Goal: Information Seeking & Learning: Learn about a topic

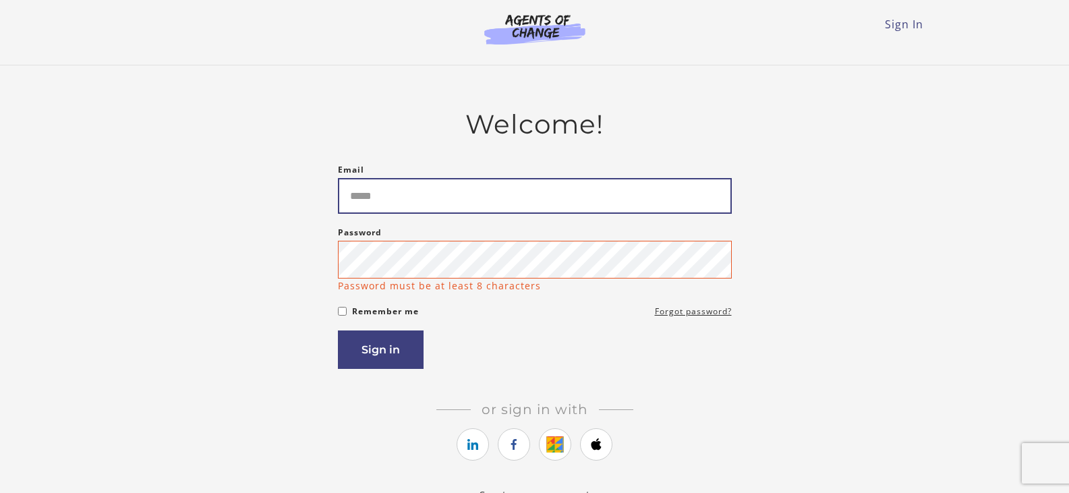
click at [481, 202] on input "Email" at bounding box center [535, 196] width 394 height 36
type input "**********"
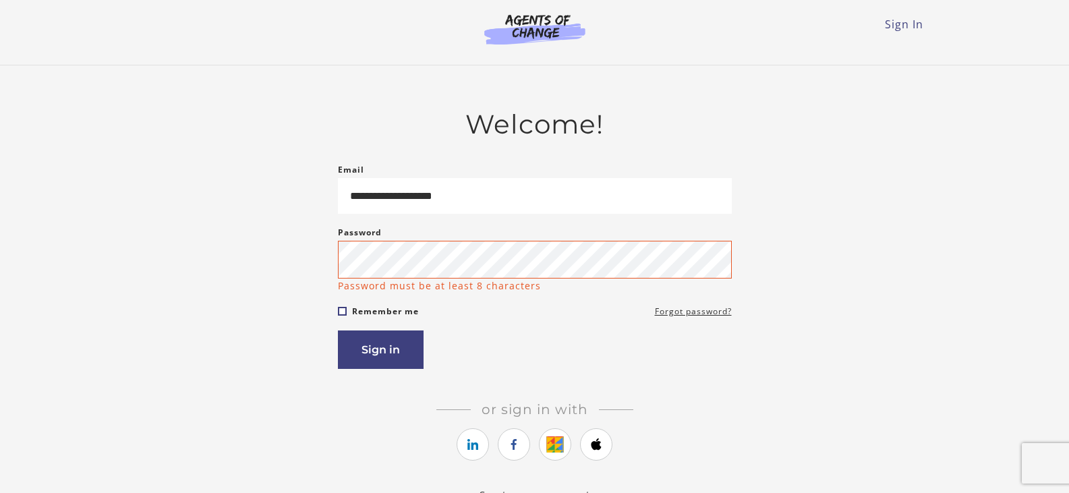
click at [342, 313] on form "**********" at bounding box center [535, 265] width 394 height 207
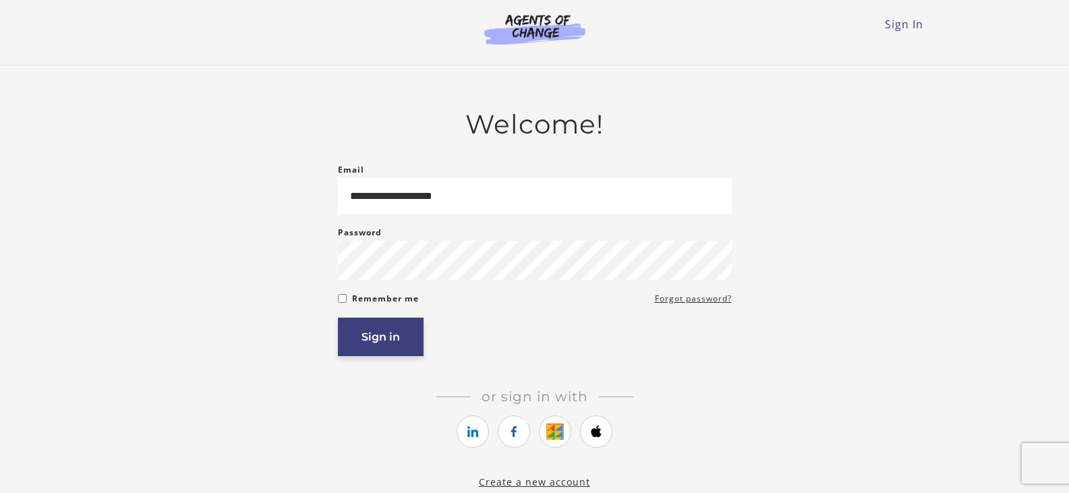
click at [374, 338] on button "Sign in" at bounding box center [381, 337] width 86 height 38
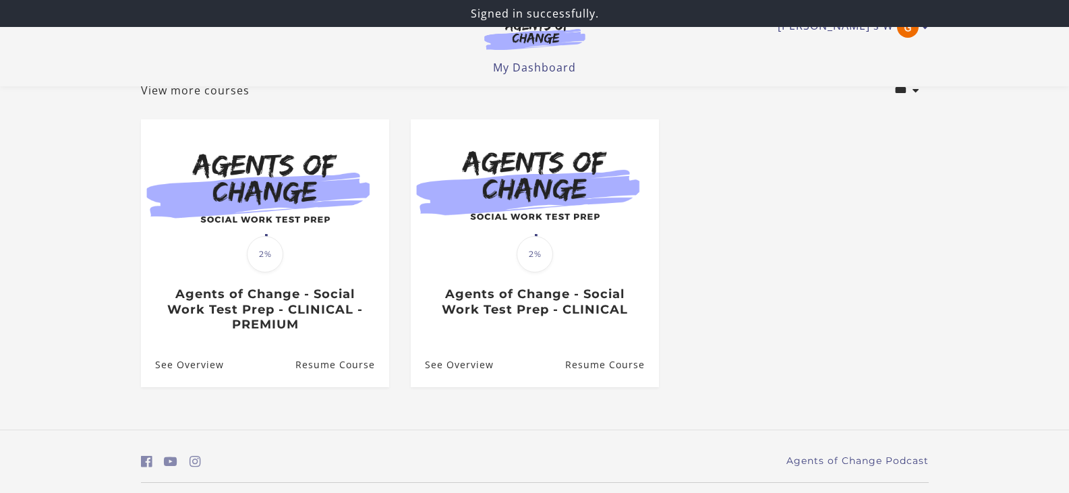
scroll to position [128, 0]
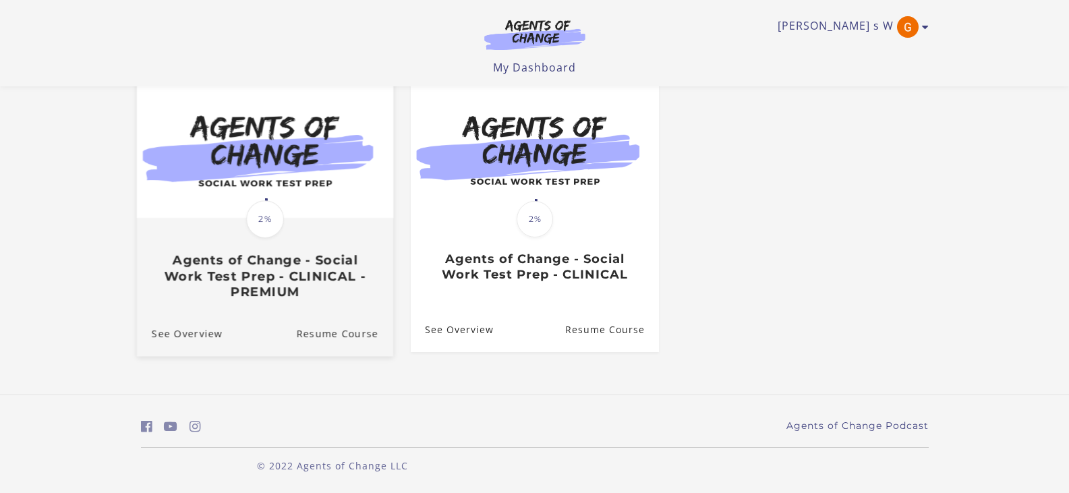
click at [319, 143] on img at bounding box center [264, 149] width 256 height 138
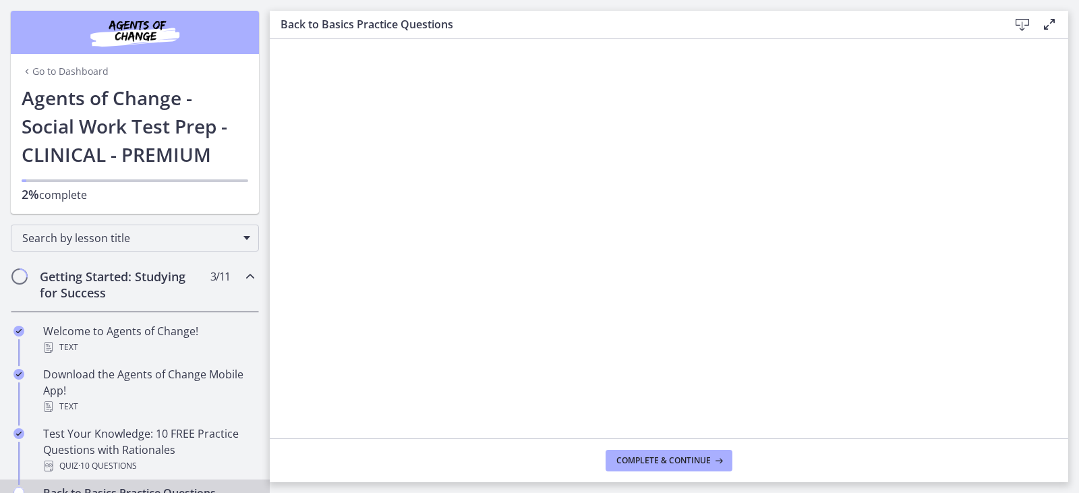
click at [1046, 28] on icon at bounding box center [1049, 24] width 16 height 16
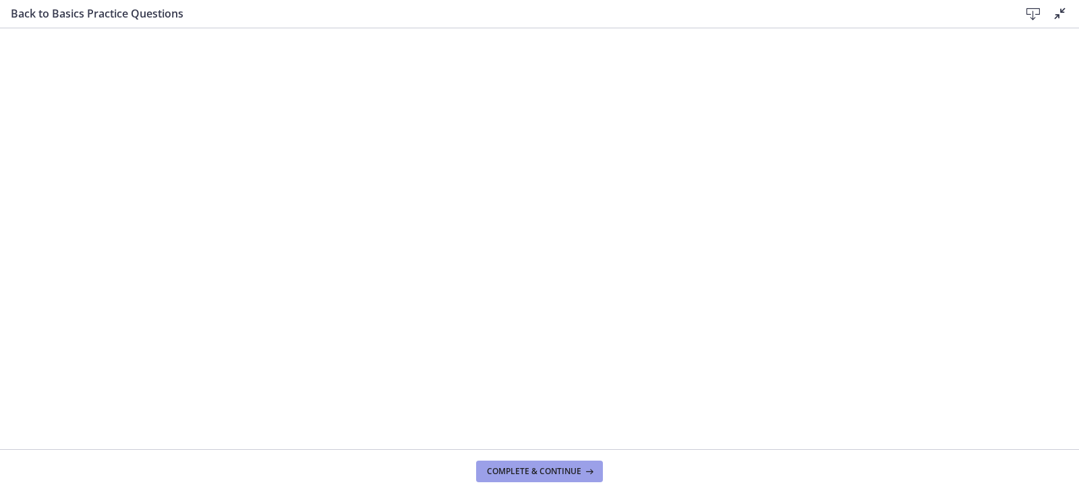
click at [564, 471] on span "Complete & continue" at bounding box center [534, 471] width 94 height 11
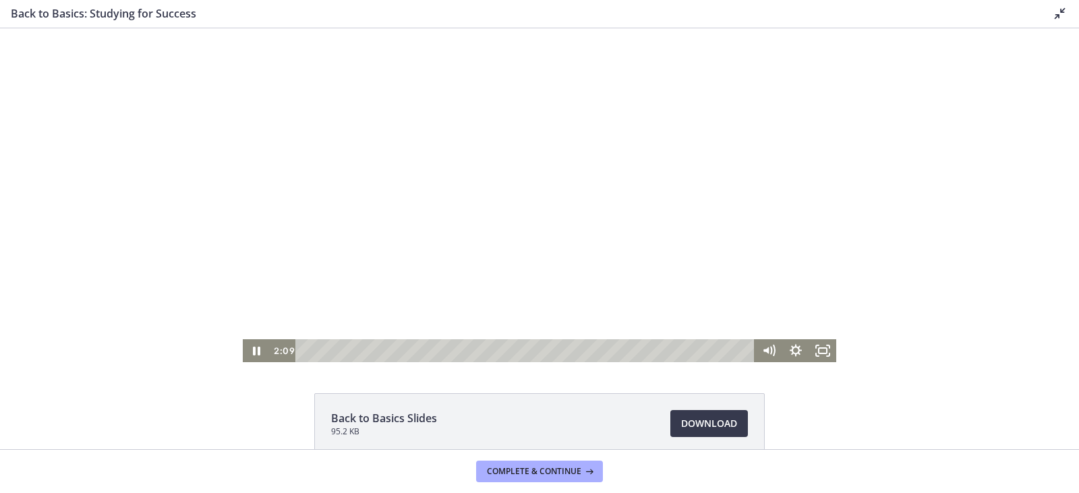
click at [549, 223] on div at bounding box center [539, 195] width 593 height 334
click at [254, 350] on icon "Play Video" at bounding box center [258, 350] width 8 height 11
click at [333, 351] on div "2:36" at bounding box center [526, 350] width 443 height 23
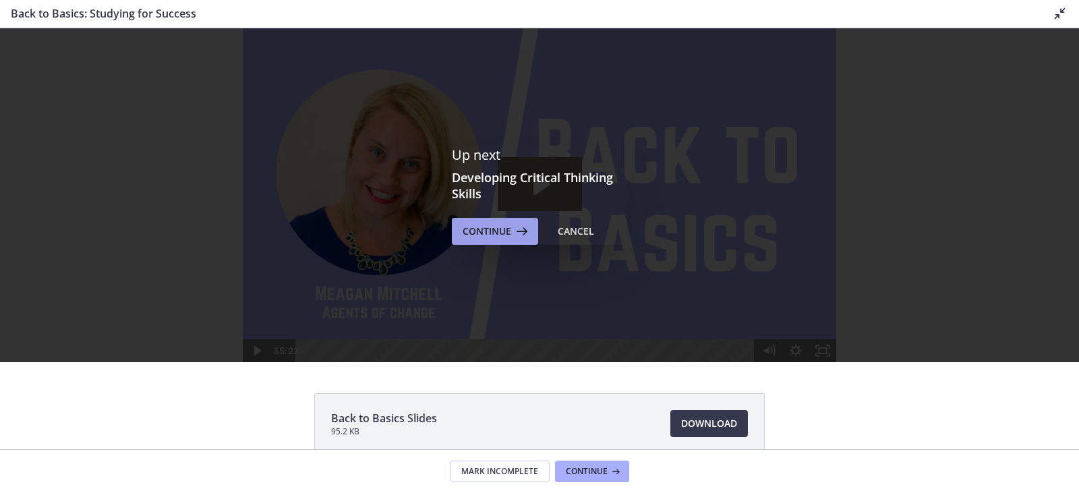
click at [505, 233] on span "Continue" at bounding box center [487, 231] width 49 height 16
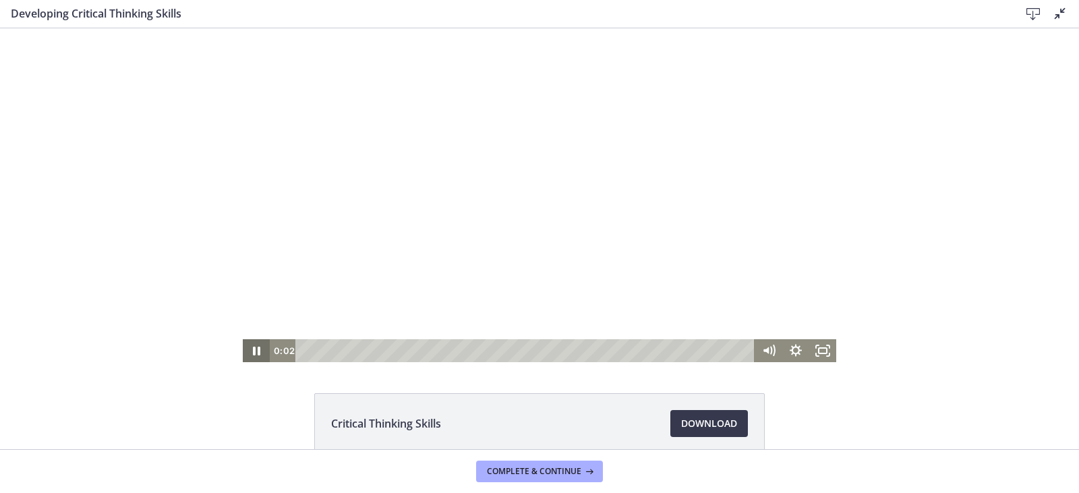
click at [251, 351] on icon "Pause" at bounding box center [256, 350] width 27 height 23
click at [254, 351] on icon "Play Video" at bounding box center [257, 350] width 7 height 9
click at [251, 351] on icon "Pause" at bounding box center [256, 350] width 27 height 23
click at [254, 351] on icon "Play Video" at bounding box center [258, 350] width 8 height 11
click at [251, 351] on icon "Pause" at bounding box center [256, 351] width 32 height 28
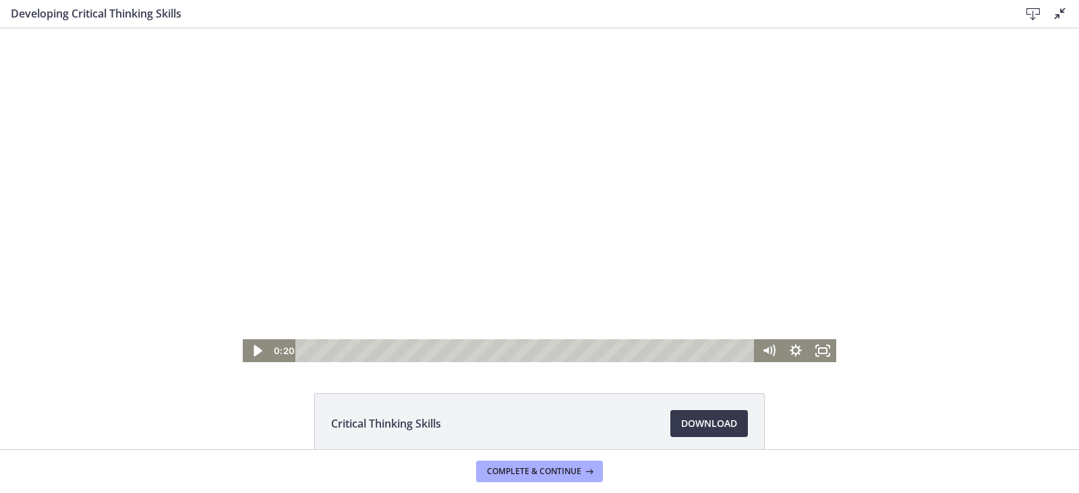
click at [301, 349] on div "0:20" at bounding box center [539, 350] width 593 height 23
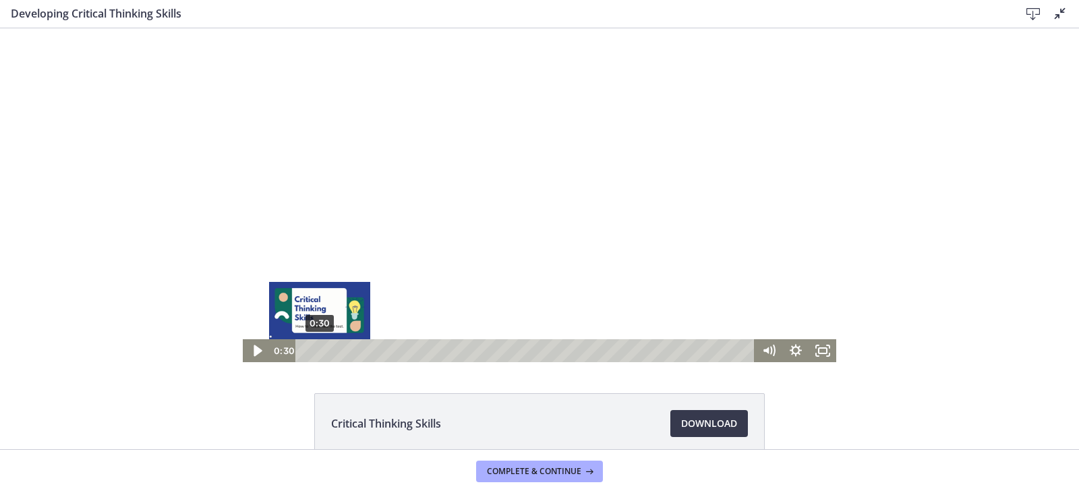
click at [316, 347] on div "Playbar" at bounding box center [319, 350] width 7 height 7
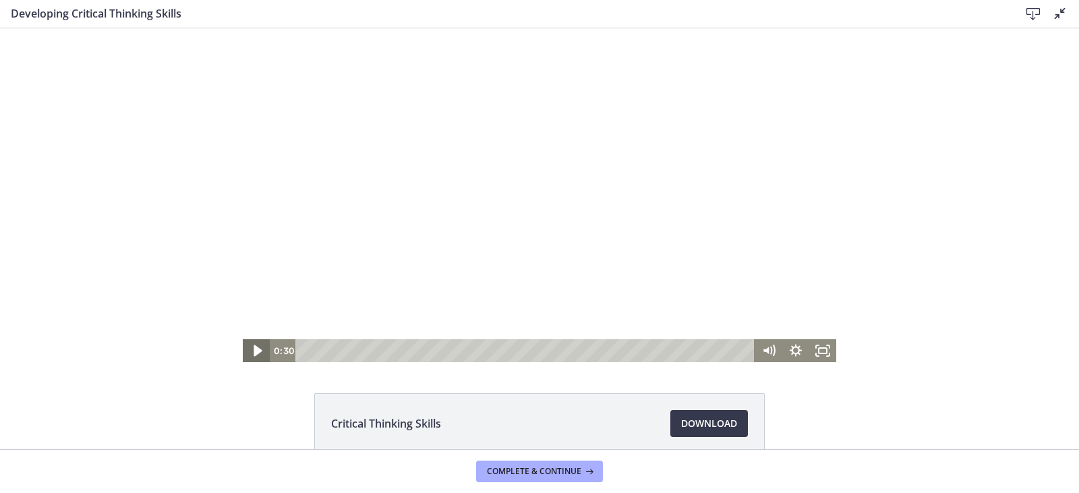
click at [256, 349] on icon "Play Video" at bounding box center [257, 351] width 32 height 28
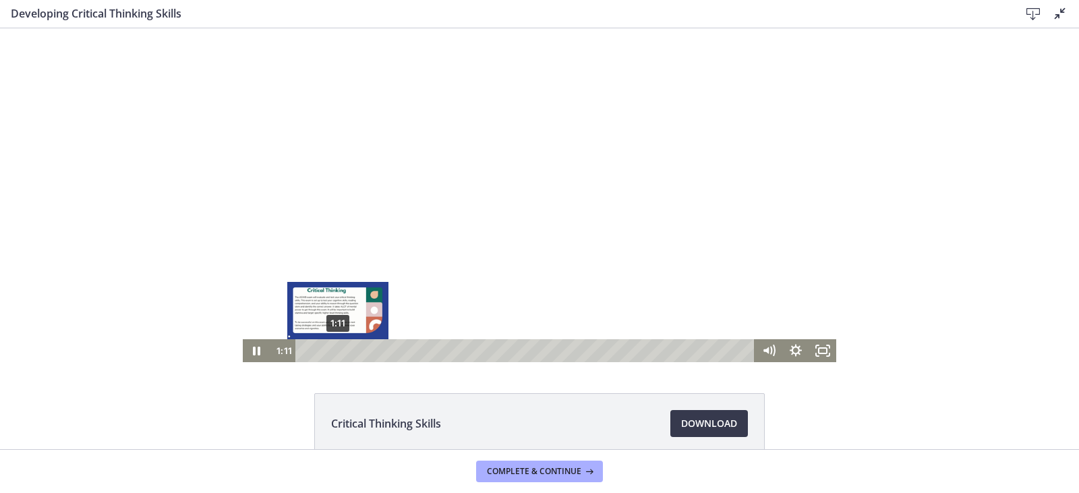
drag, startPoint x: 388, startPoint y: 347, endPoint x: 333, endPoint y: 351, distance: 54.8
click at [334, 351] on div "Playbar" at bounding box center [337, 350] width 7 height 7
drag, startPoint x: 333, startPoint y: 351, endPoint x: 342, endPoint y: 349, distance: 9.0
click at [343, 349] on div "Playbar" at bounding box center [346, 350] width 7 height 7
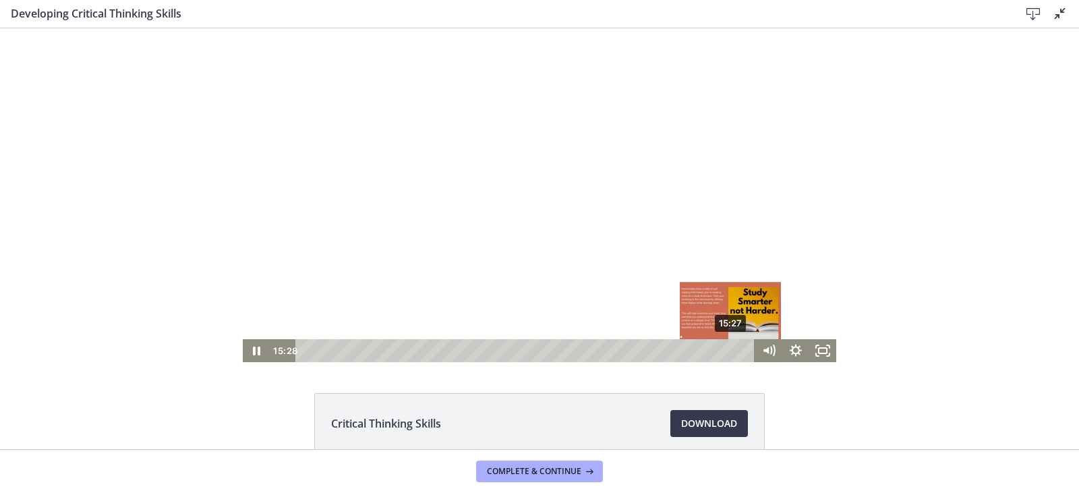
click at [726, 346] on div "15:27" at bounding box center [526, 350] width 443 height 23
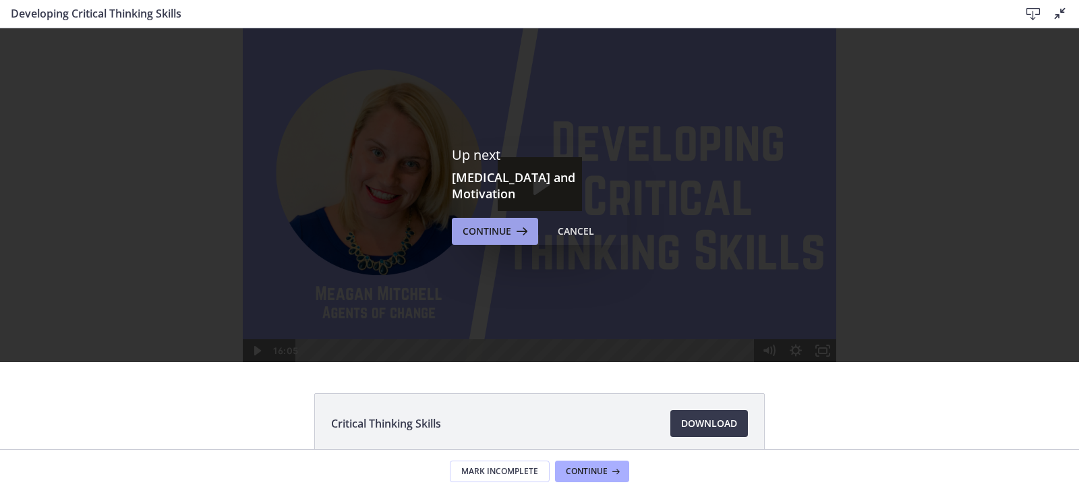
click at [481, 228] on span "Continue" at bounding box center [487, 231] width 49 height 16
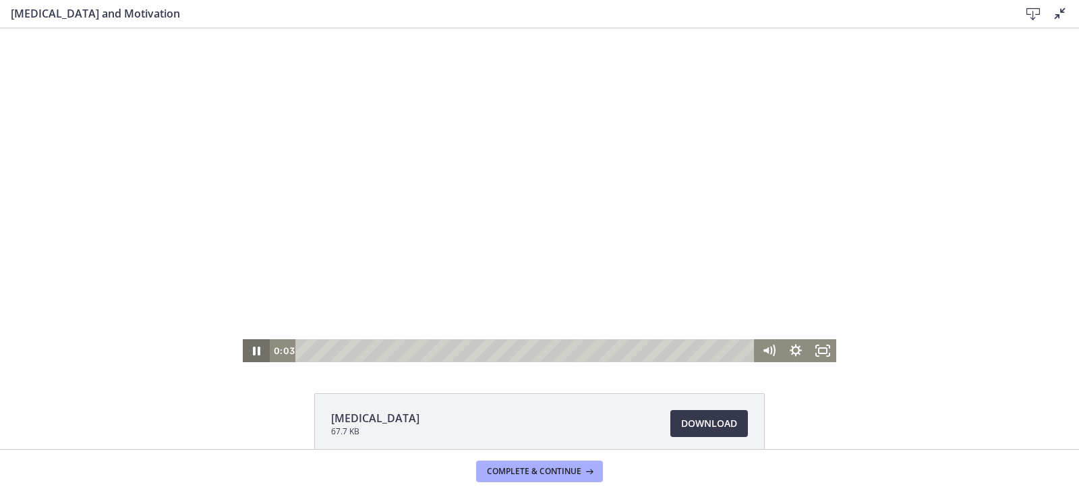
click at [252, 349] on icon "Pause" at bounding box center [256, 350] width 27 height 23
click at [254, 349] on icon "Play Video" at bounding box center [258, 350] width 8 height 11
